Goal: Transaction & Acquisition: Download file/media

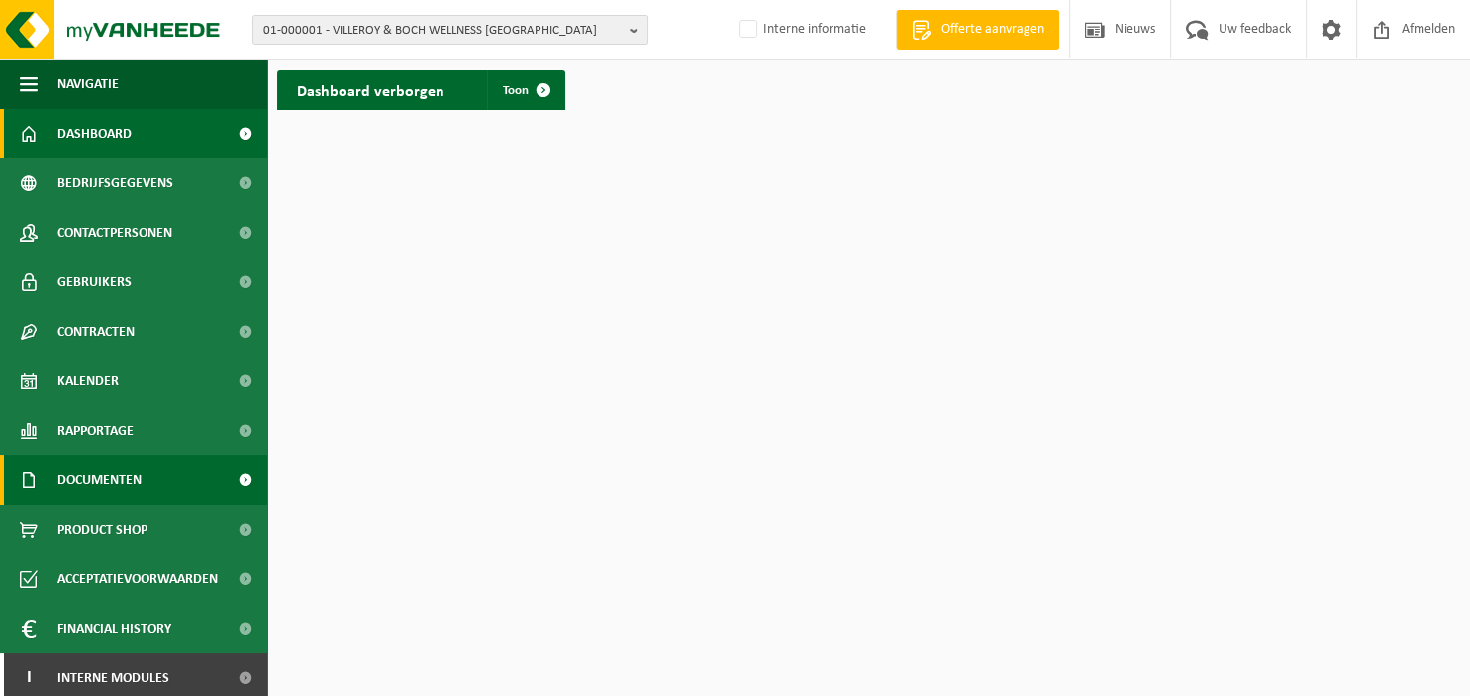
click at [130, 482] on span "Documenten" at bounding box center [99, 479] width 84 height 49
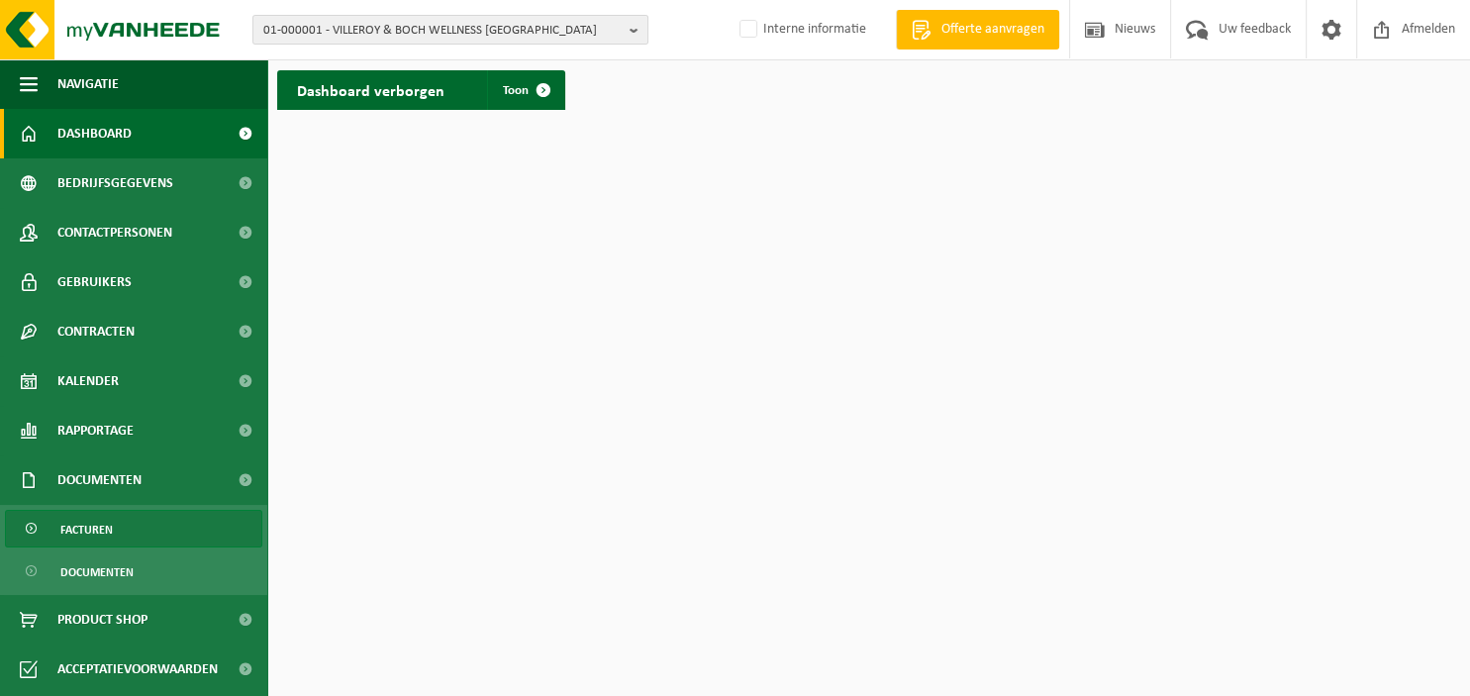
click at [113, 526] on link "Facturen" at bounding box center [133, 529] width 257 height 38
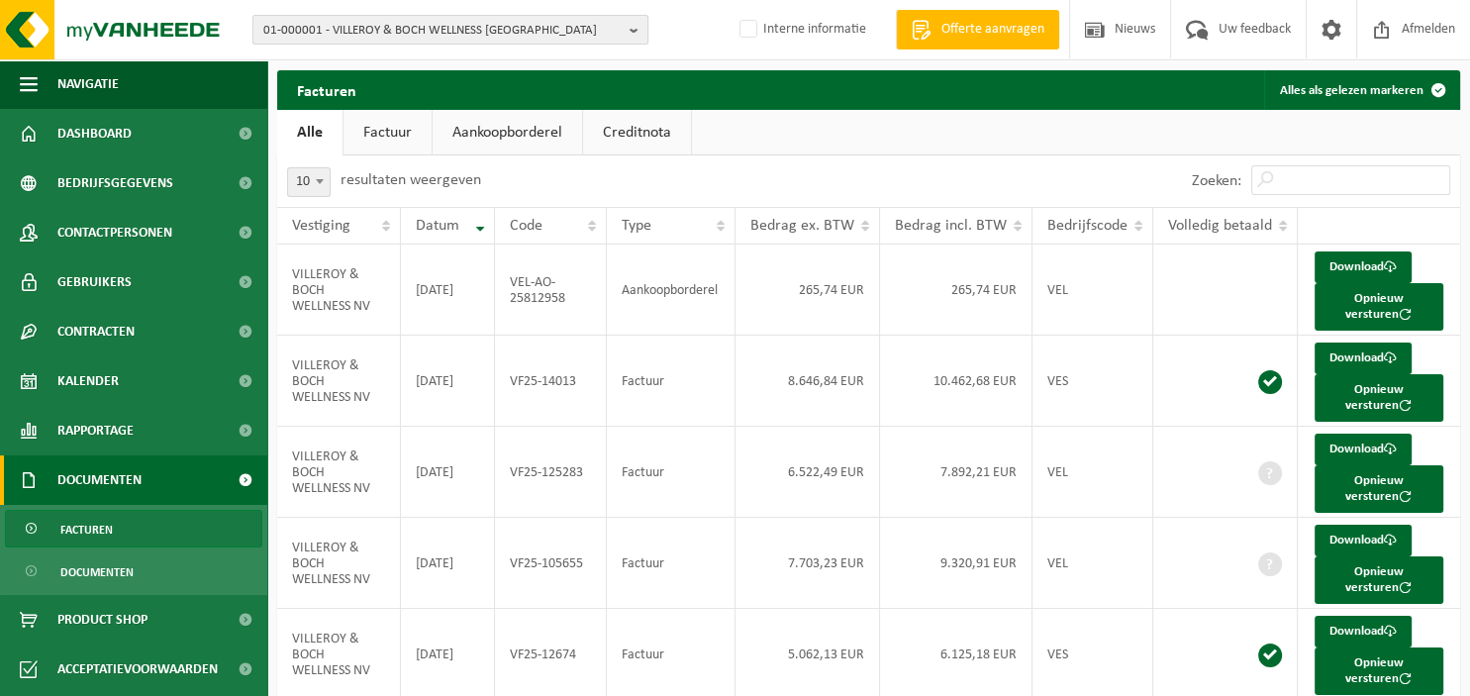
click at [637, 30] on b "button" at bounding box center [638, 30] width 18 height 28
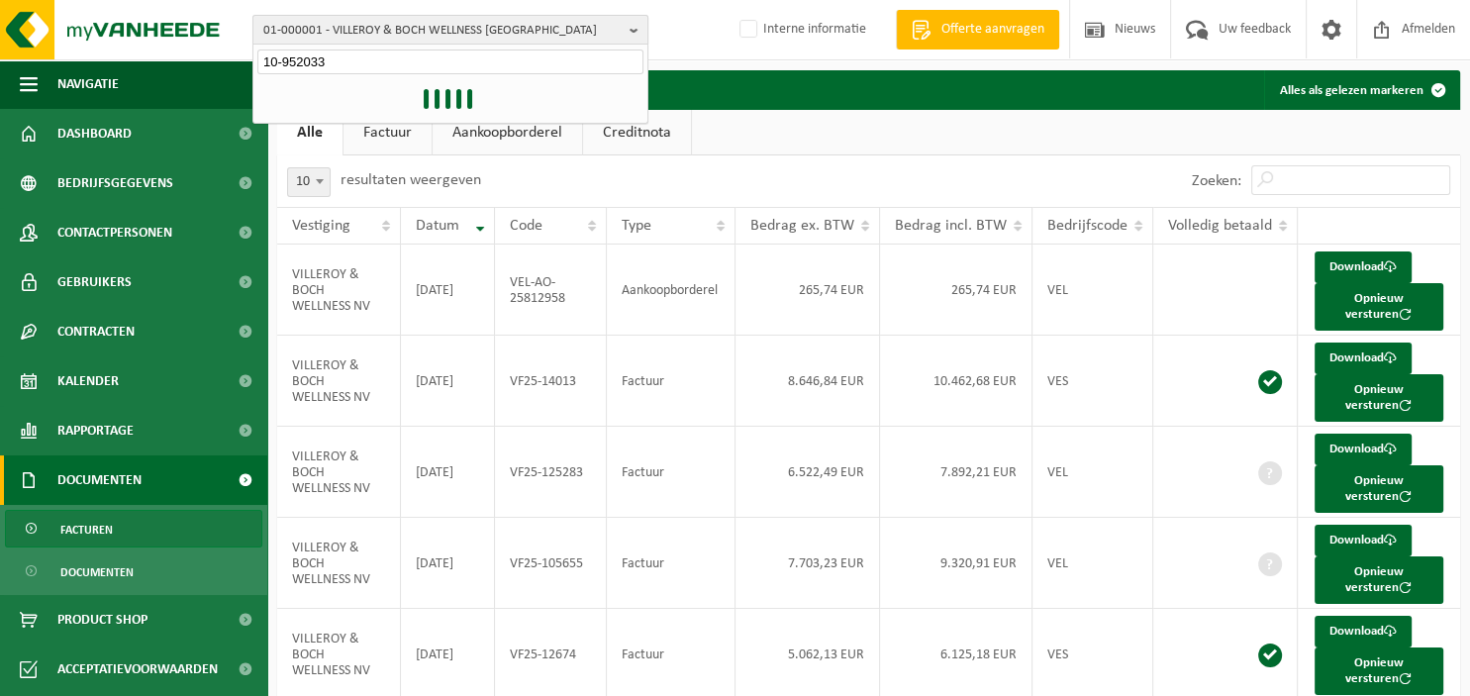
type input "10-952033"
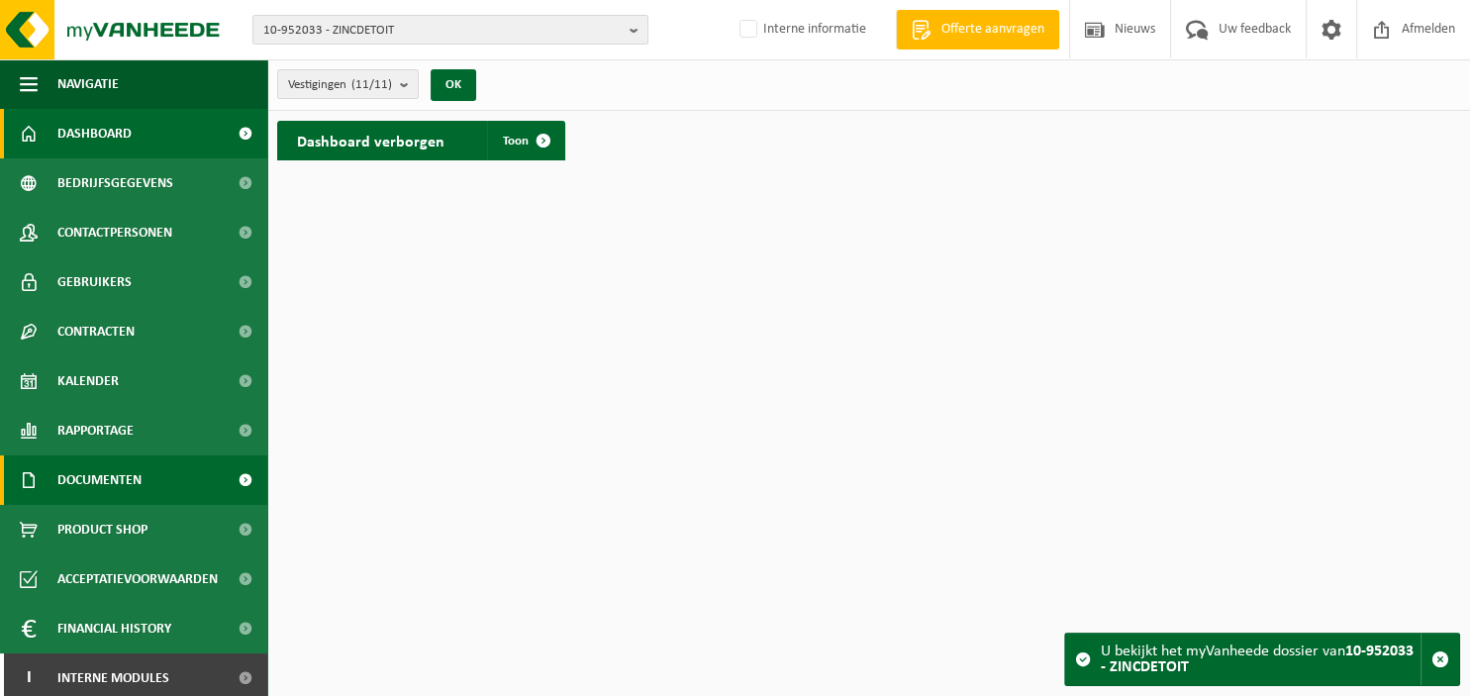
click at [116, 480] on span "Documenten" at bounding box center [99, 479] width 84 height 49
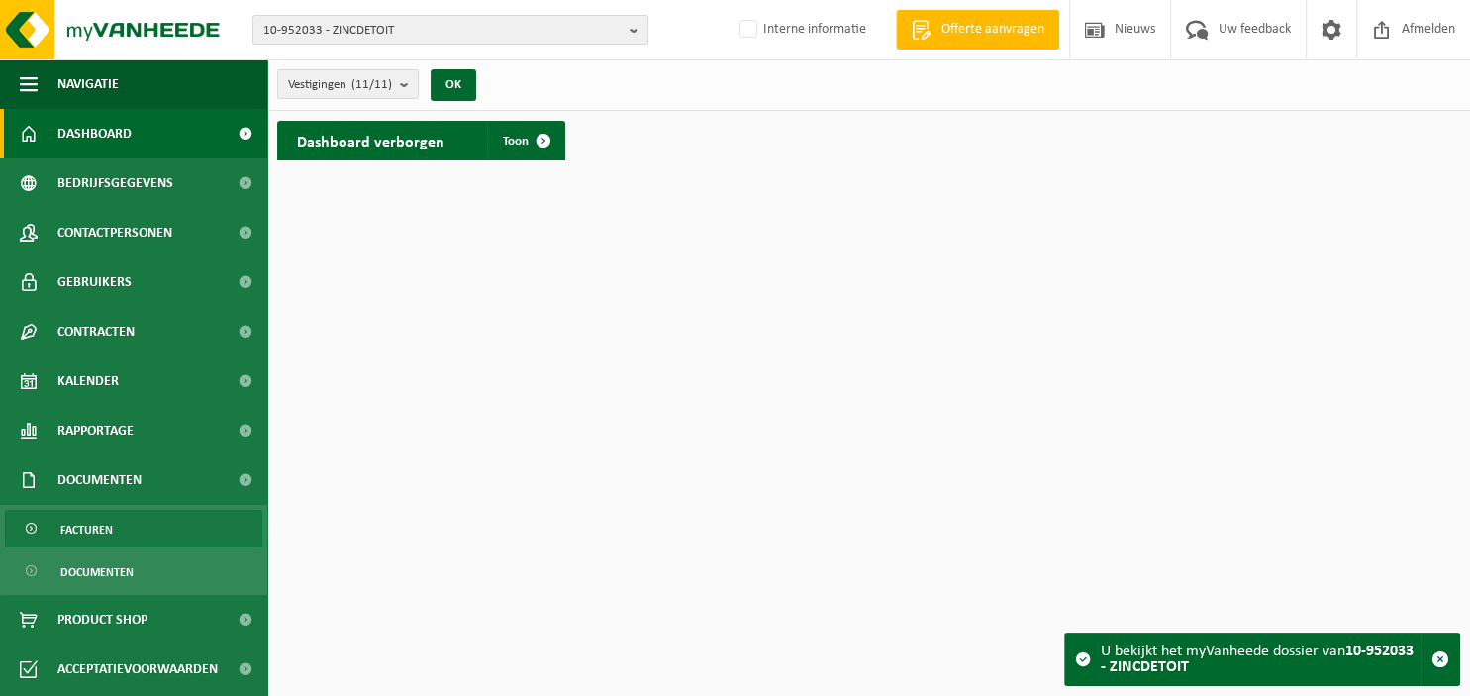
click at [115, 525] on link "Facturen" at bounding box center [133, 529] width 257 height 38
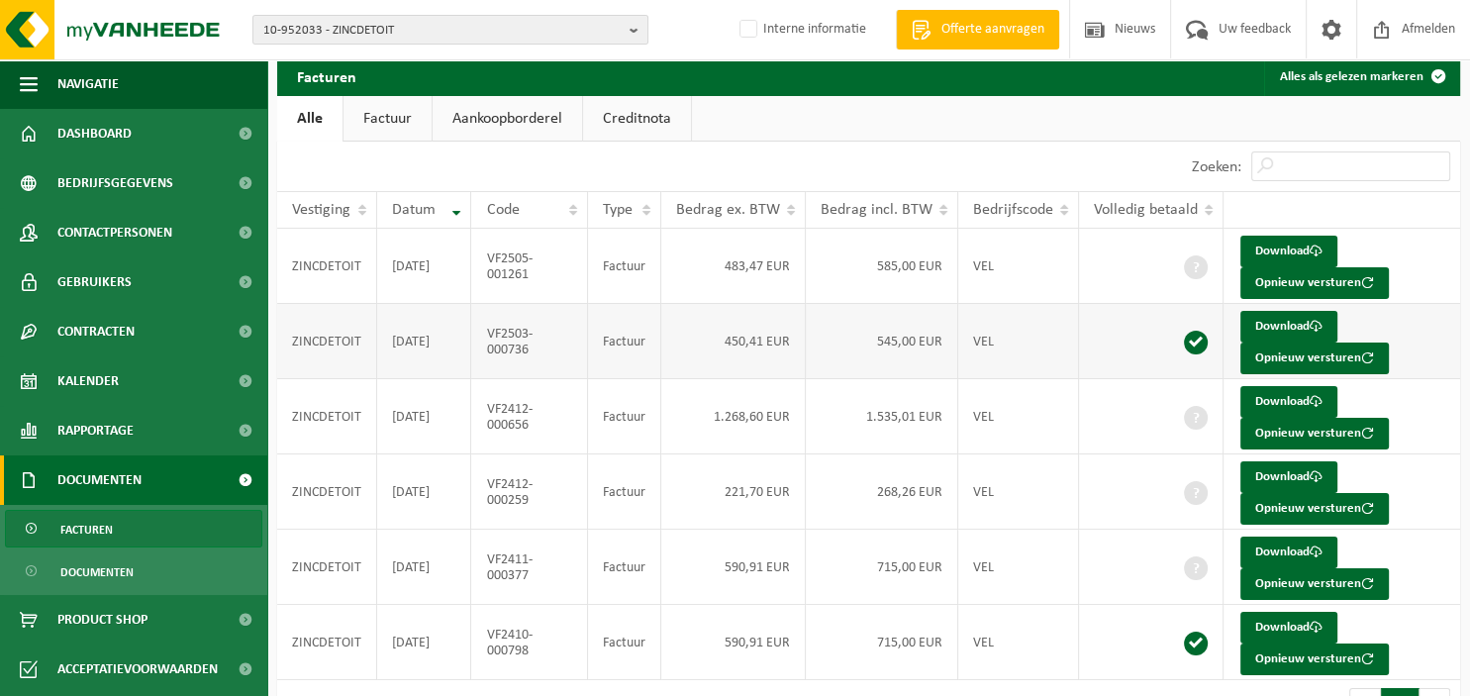
scroll to position [104, 0]
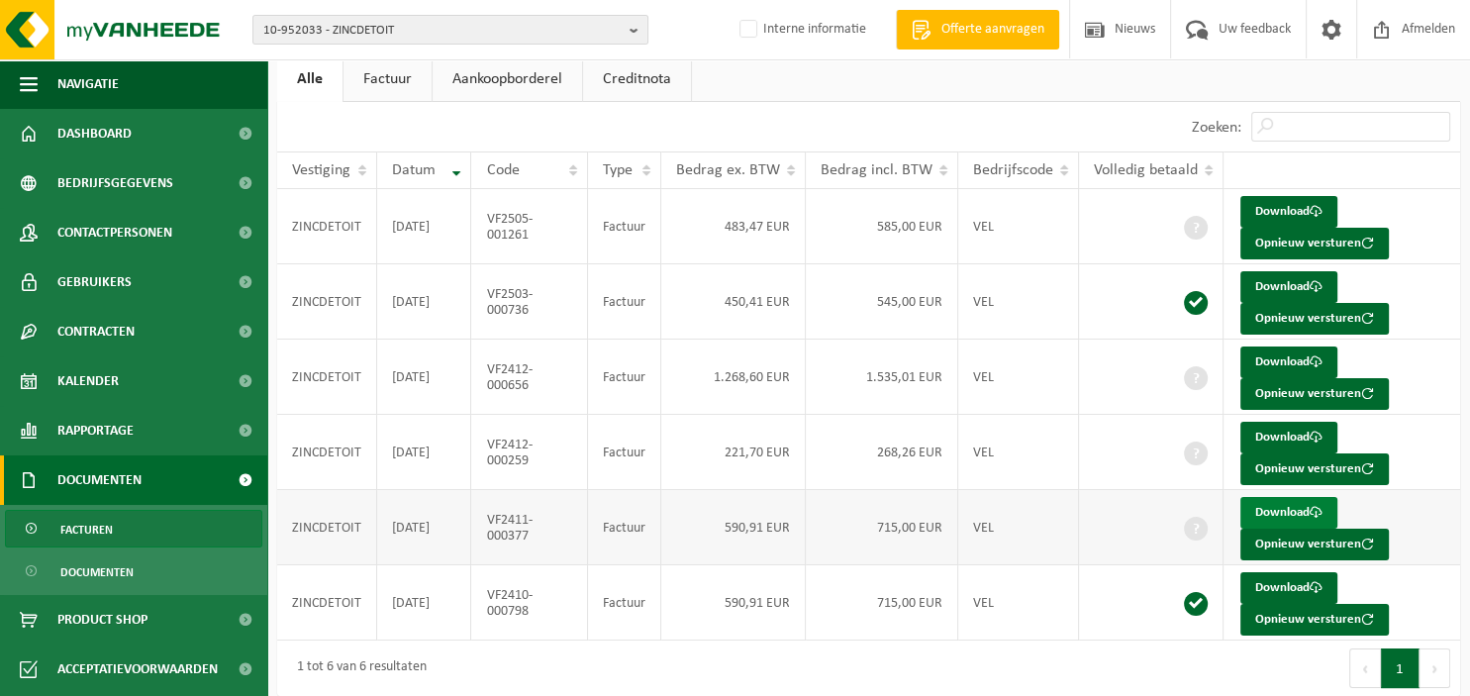
click at [1297, 509] on link "Download" at bounding box center [1288, 513] width 97 height 32
click at [1281, 441] on link "Download" at bounding box center [1288, 438] width 97 height 32
click at [1287, 359] on link "Download" at bounding box center [1288, 362] width 97 height 32
click at [1296, 212] on link "Download" at bounding box center [1288, 212] width 97 height 32
click at [639, 25] on b "button" at bounding box center [638, 30] width 18 height 28
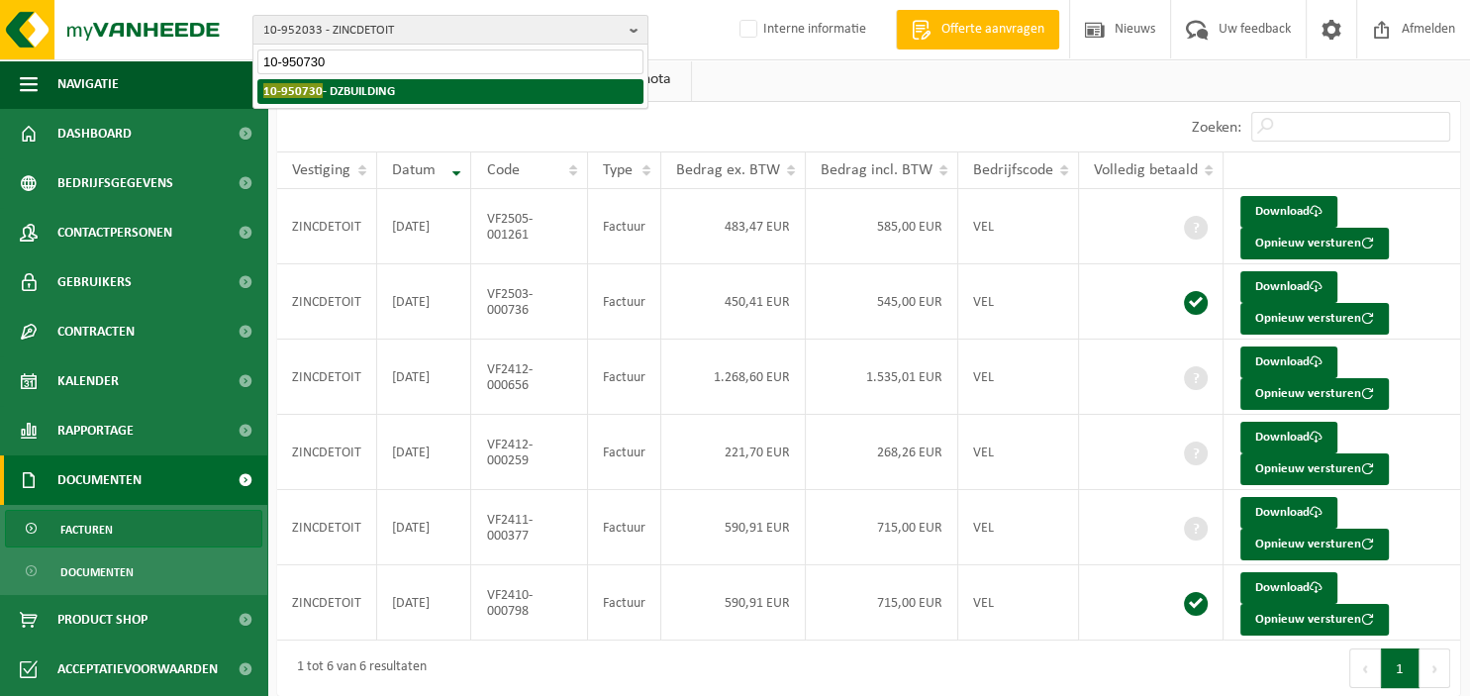
type input "10-950730"
click at [402, 89] on li "10-950730 - DZBUILDING" at bounding box center [450, 91] width 386 height 25
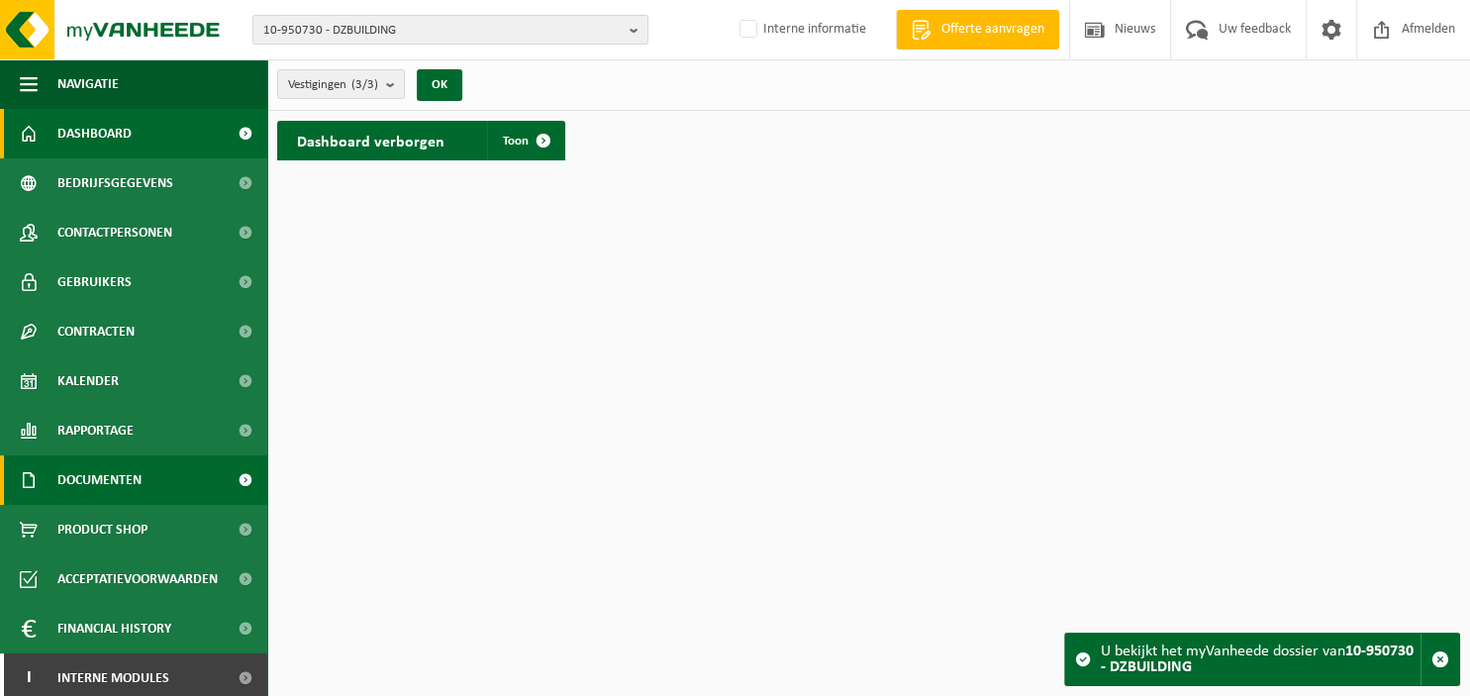
click at [125, 473] on span "Documenten" at bounding box center [99, 479] width 84 height 49
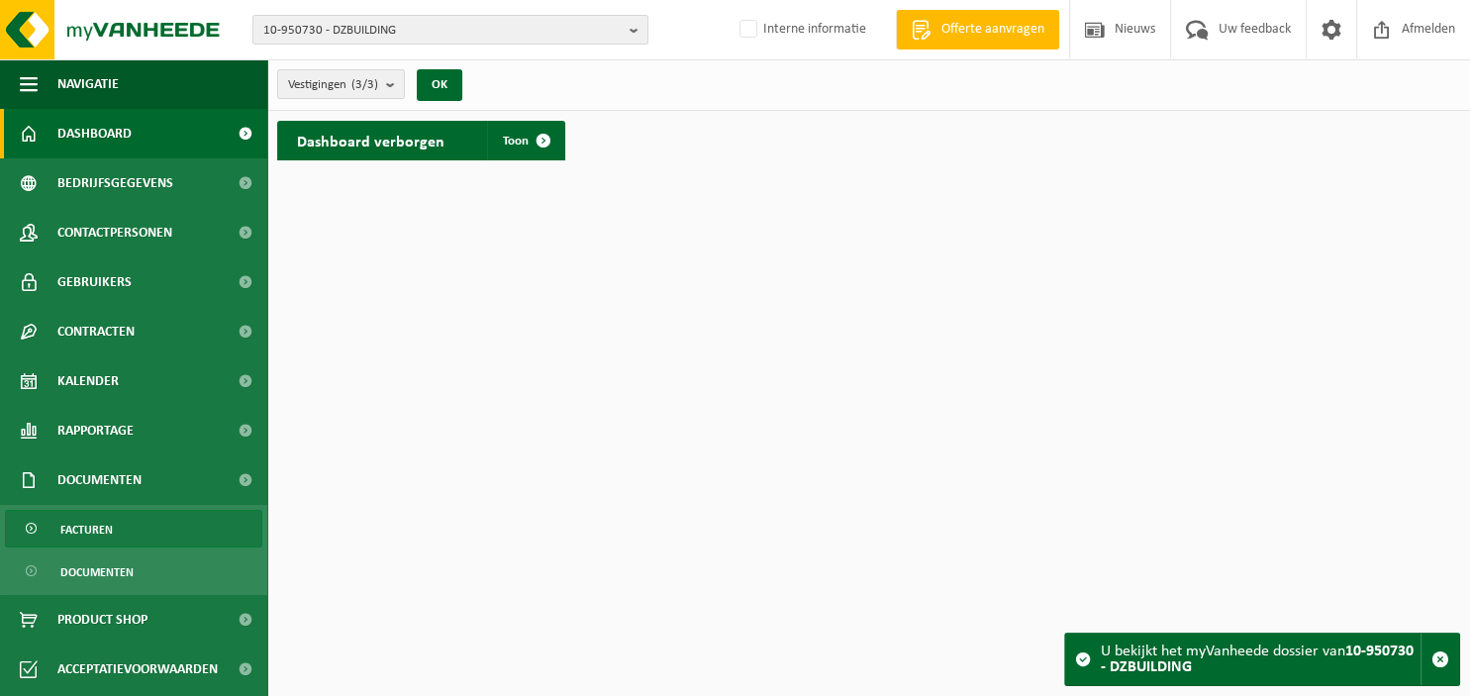
click at [107, 530] on span "Facturen" at bounding box center [86, 530] width 52 height 38
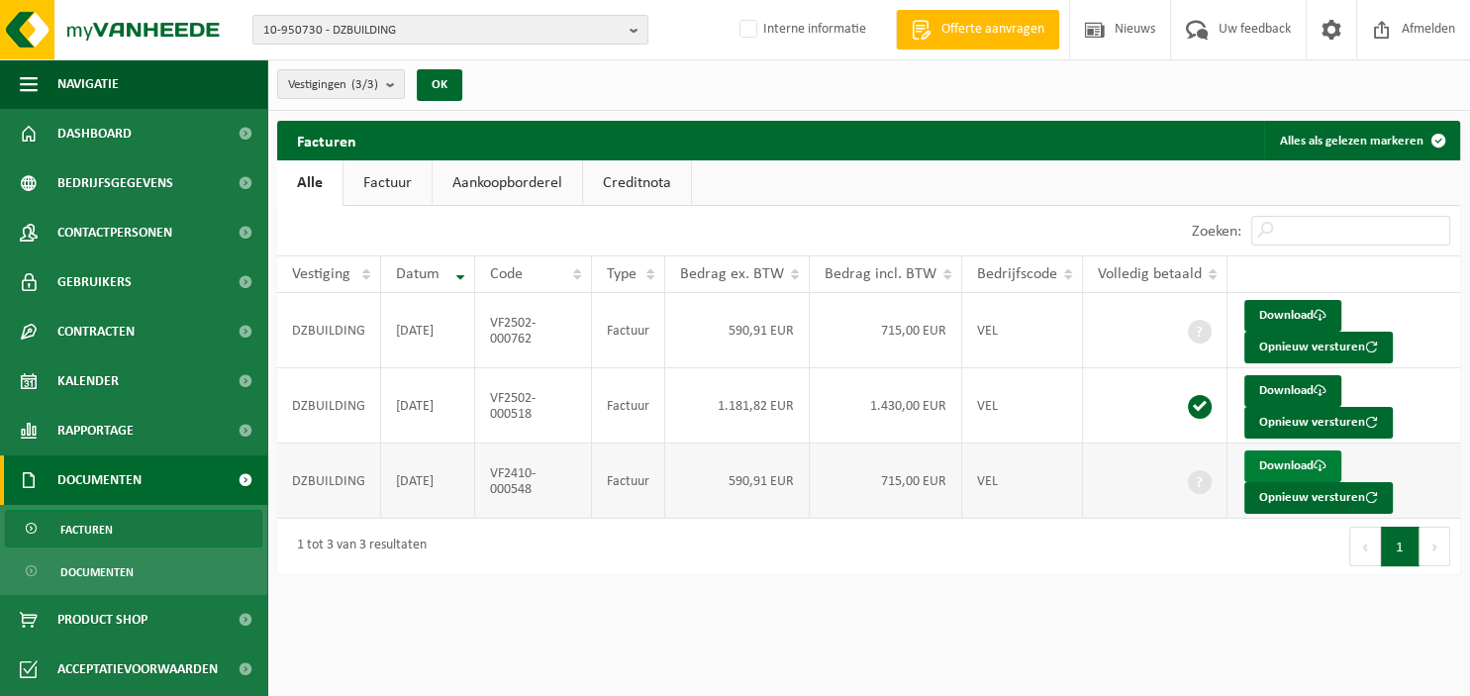
click at [1289, 461] on link "Download" at bounding box center [1292, 466] width 97 height 32
click at [1307, 315] on link "Download" at bounding box center [1292, 316] width 97 height 32
